Goal: Use online tool/utility: Utilize a website feature to perform a specific function

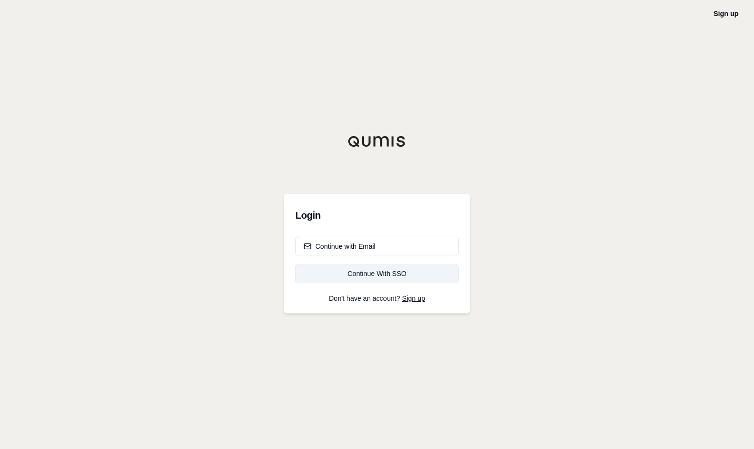
click at [361, 276] on div "Continue With SSO" at bounding box center [377, 274] width 147 height 10
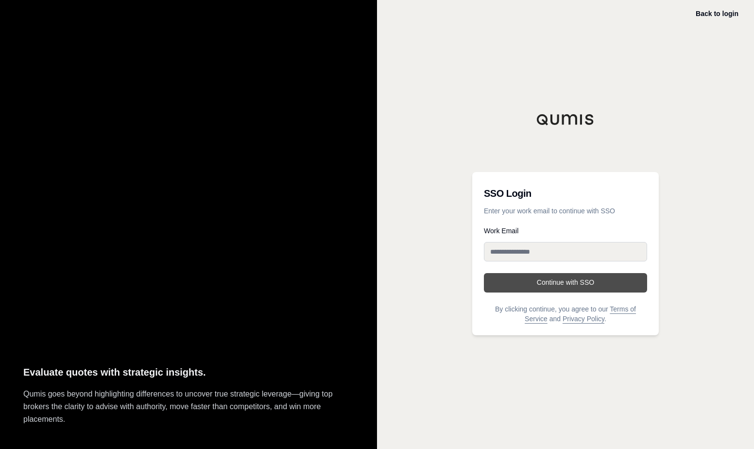
click at [551, 283] on button "Continue with SSO" at bounding box center [565, 282] width 163 height 19
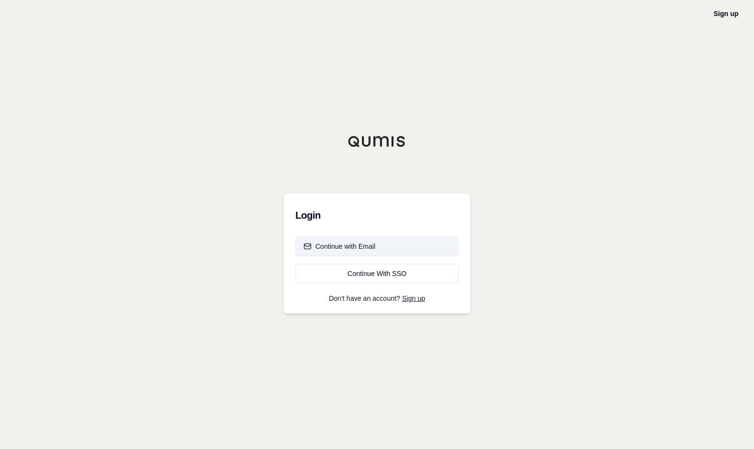
click at [381, 248] on button "Continue with Email" at bounding box center [376, 246] width 163 height 19
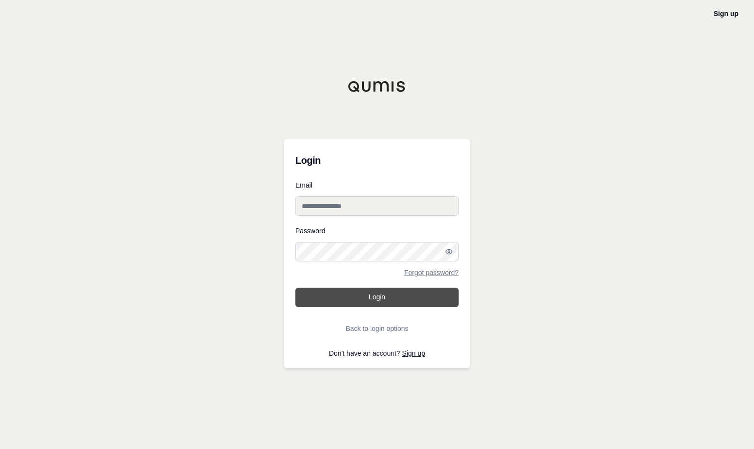
type input "**********"
click at [365, 295] on button "Login" at bounding box center [376, 297] width 163 height 19
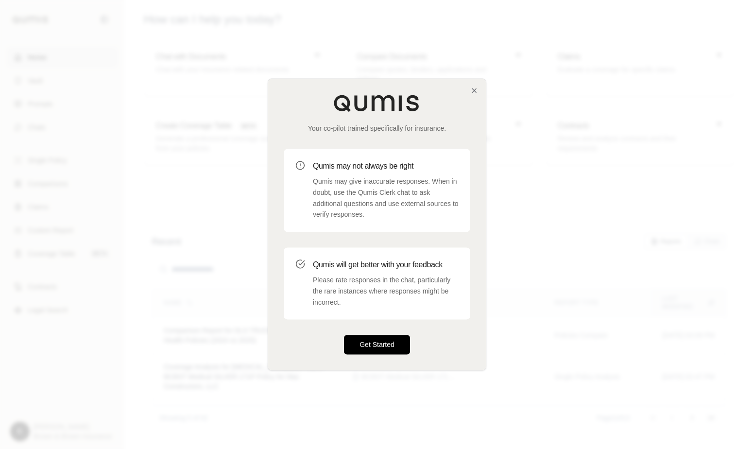
click at [377, 343] on button "Get Started" at bounding box center [377, 344] width 66 height 19
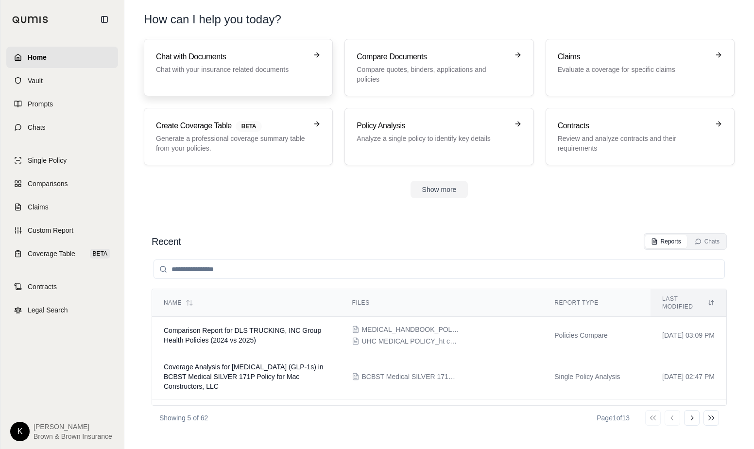
click at [229, 68] on p "Chat with your insurance related documents" at bounding box center [231, 70] width 151 height 10
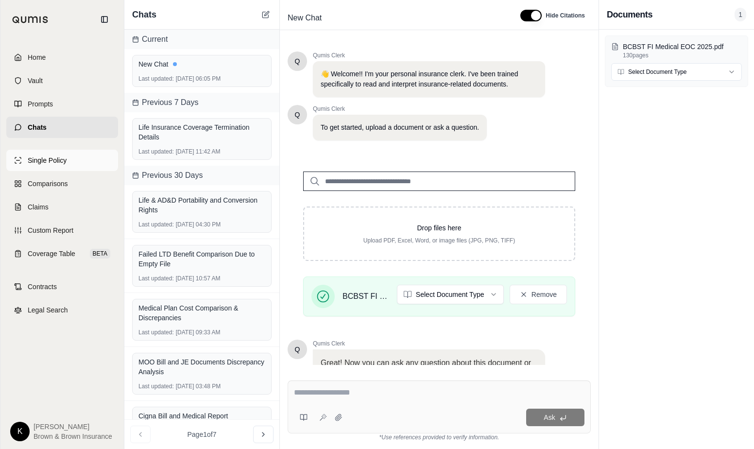
scroll to position [95, 0]
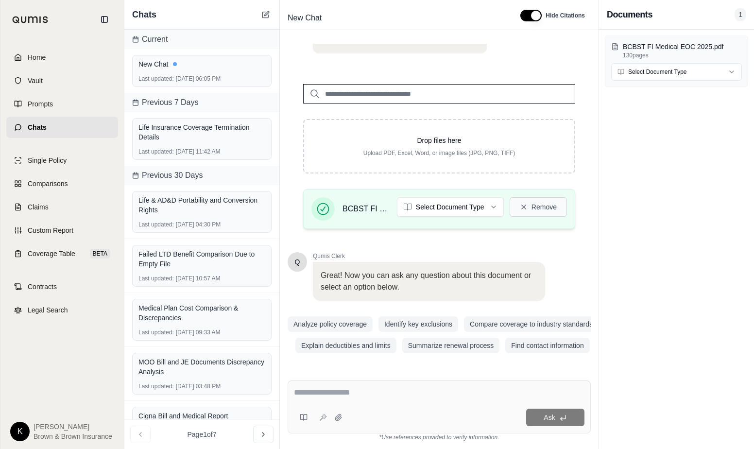
click at [510, 197] on button "Remove" at bounding box center [538, 206] width 57 height 19
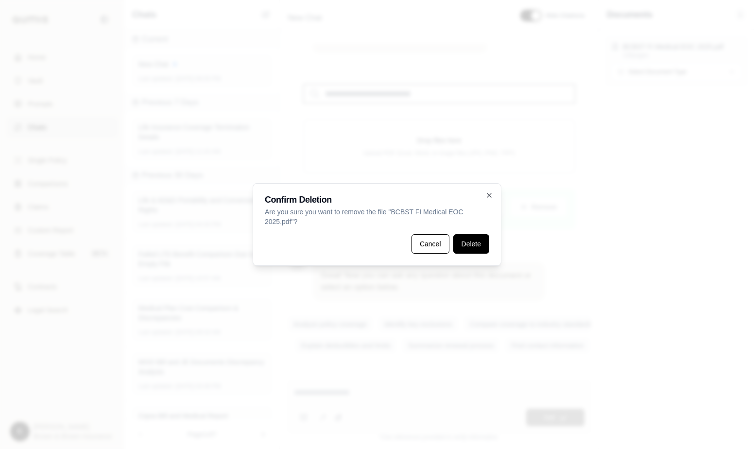
click at [476, 243] on button "Delete" at bounding box center [471, 243] width 36 height 19
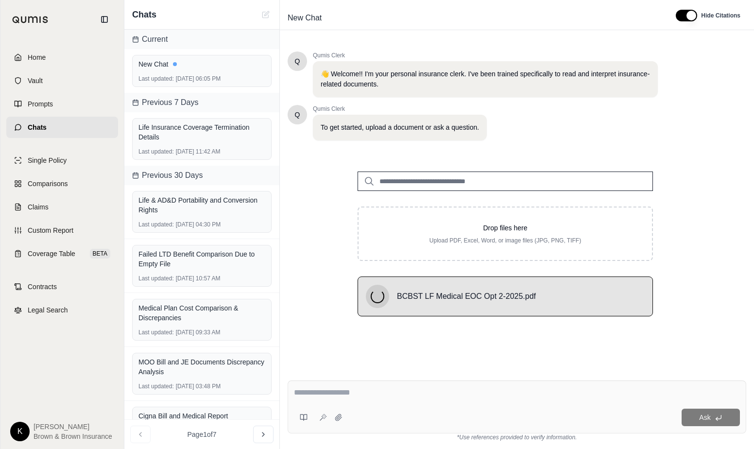
click at [390, 390] on textarea at bounding box center [517, 393] width 446 height 12
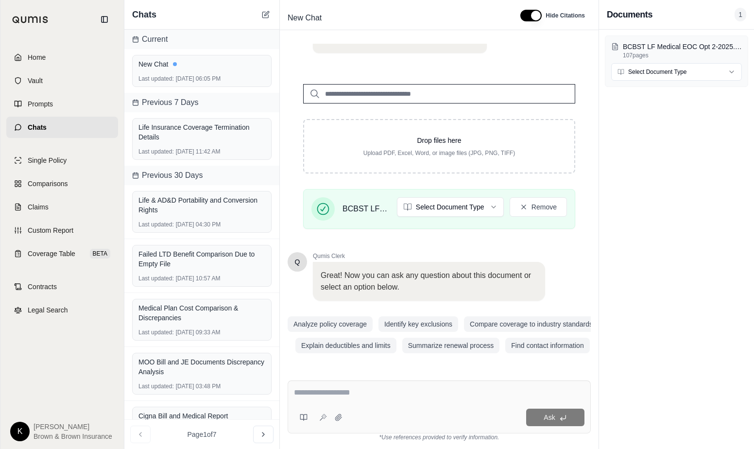
click at [393, 389] on textarea at bounding box center [439, 393] width 291 height 12
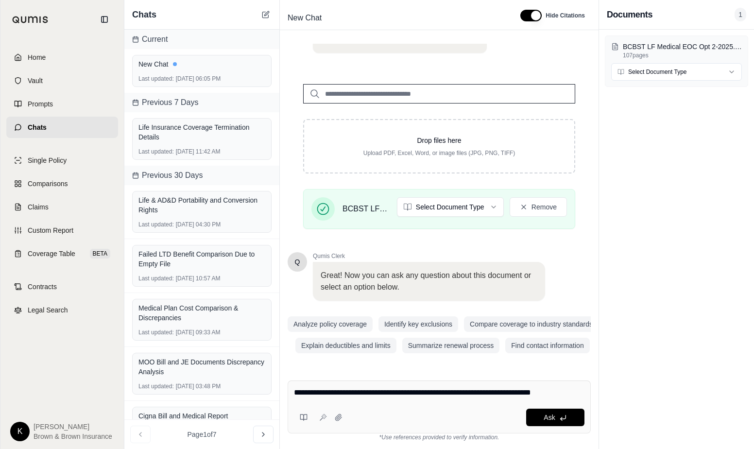
click at [336, 392] on textarea "**********" at bounding box center [439, 393] width 291 height 12
click at [579, 393] on textarea "**********" at bounding box center [439, 393] width 291 height 12
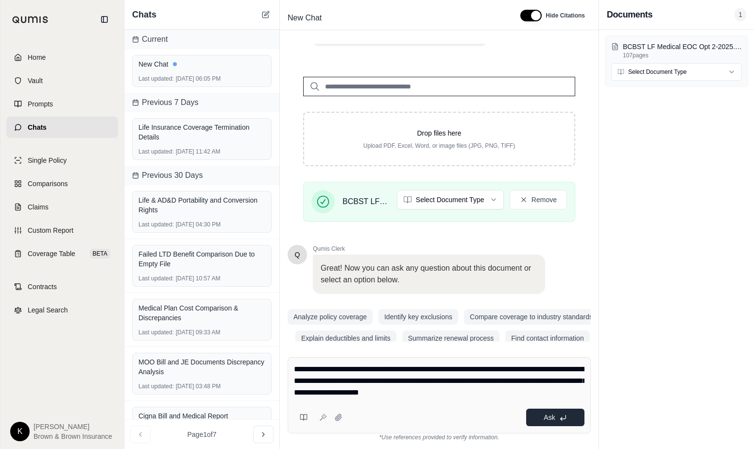
type textarea "**********"
click at [556, 414] on button "Ask" at bounding box center [555, 417] width 58 height 17
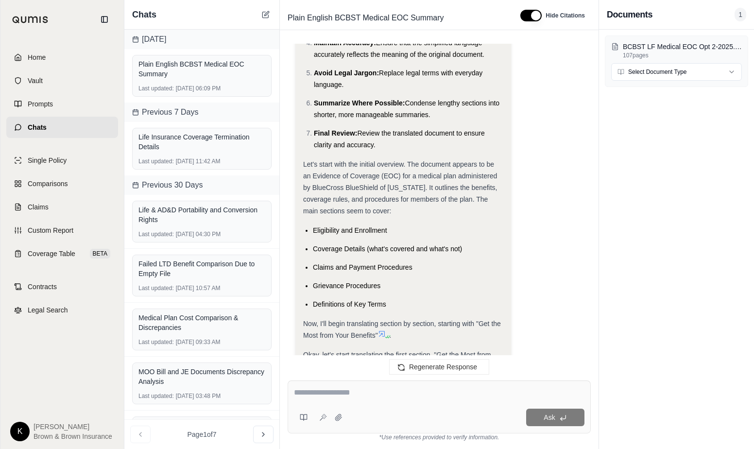
scroll to position [340, 0]
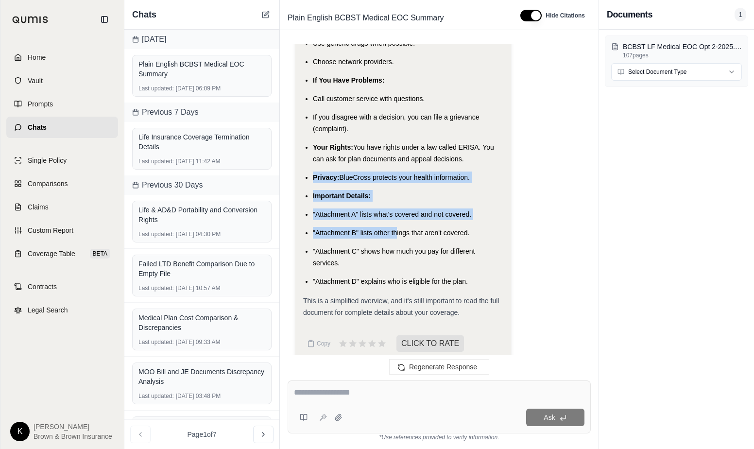
drag, startPoint x: 301, startPoint y: 155, endPoint x: 397, endPoint y: 221, distance: 116.2
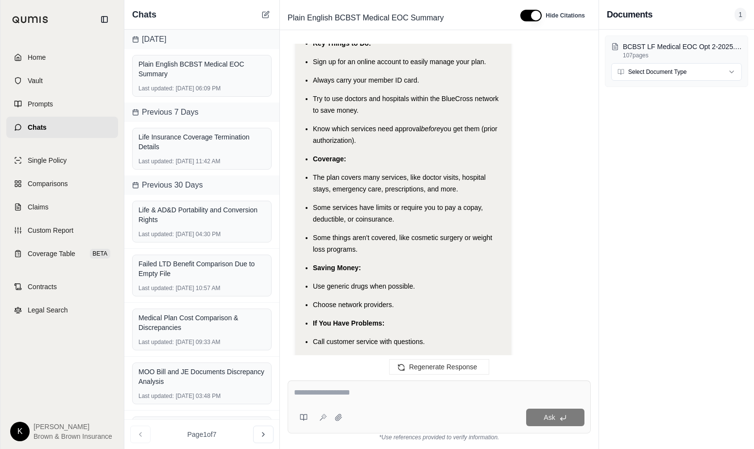
click at [397, 232] on li "Some things aren't covered, like cosmetic surgery or weight loss programs." at bounding box center [408, 243] width 190 height 23
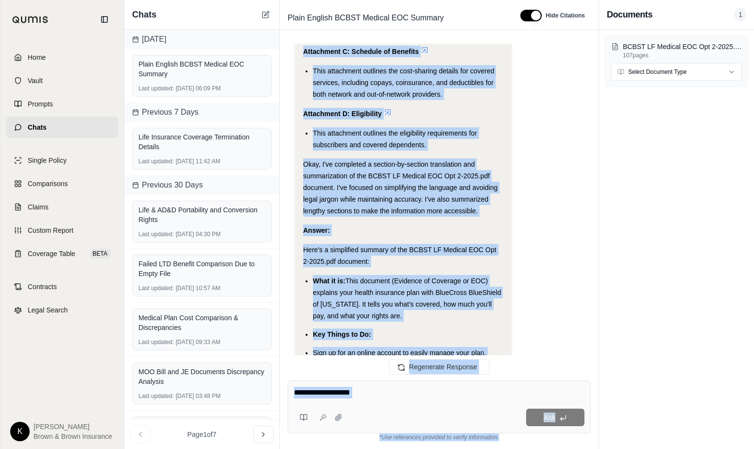
scroll to position [7523, 0]
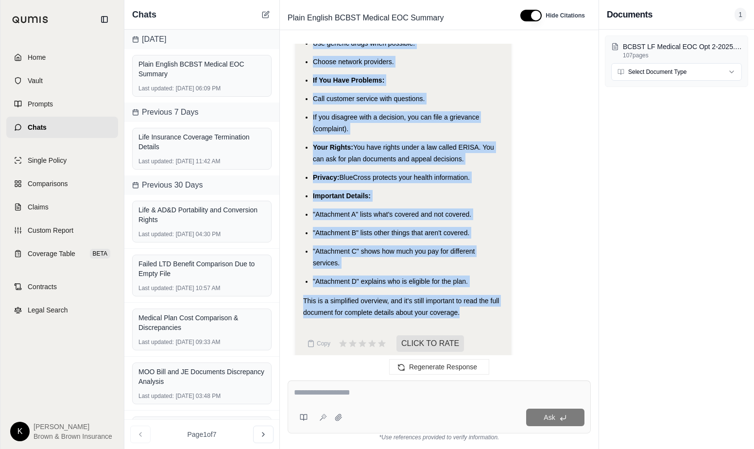
drag, startPoint x: 303, startPoint y: 125, endPoint x: 498, endPoint y: 302, distance: 263.8
copy div "Now, I'll begin translating section by section, starting with "Get the Most fro…"
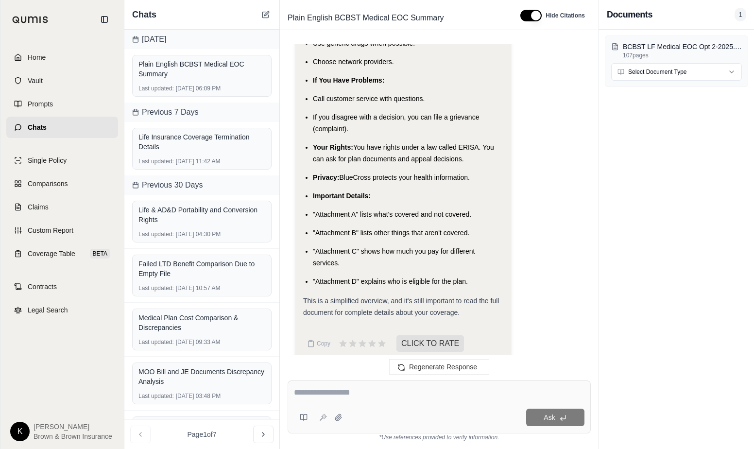
drag, startPoint x: 678, startPoint y: 215, endPoint x: 561, endPoint y: 322, distance: 158.9
click at [678, 217] on div "BCBST LF Medical EOC Opt 2-2025.pdf 107 pages Select Document Type" at bounding box center [676, 239] width 155 height 419
click at [400, 409] on div "Ask" at bounding box center [465, 417] width 238 height 17
click at [393, 398] on textarea at bounding box center [439, 393] width 291 height 12
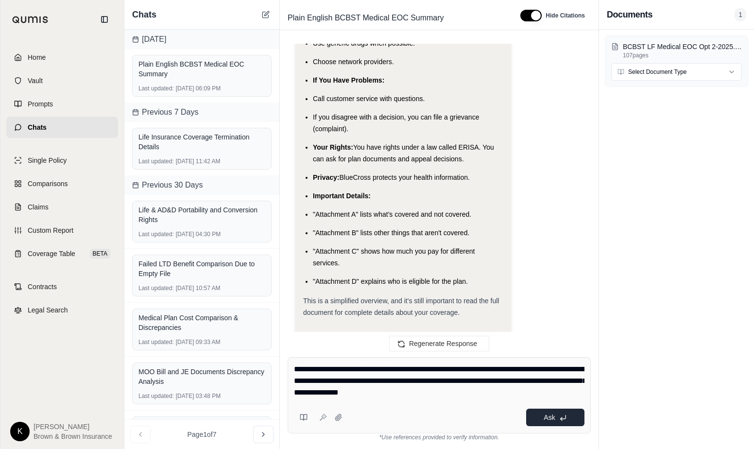
type textarea "**********"
click at [558, 417] on button "Ask" at bounding box center [555, 417] width 58 height 17
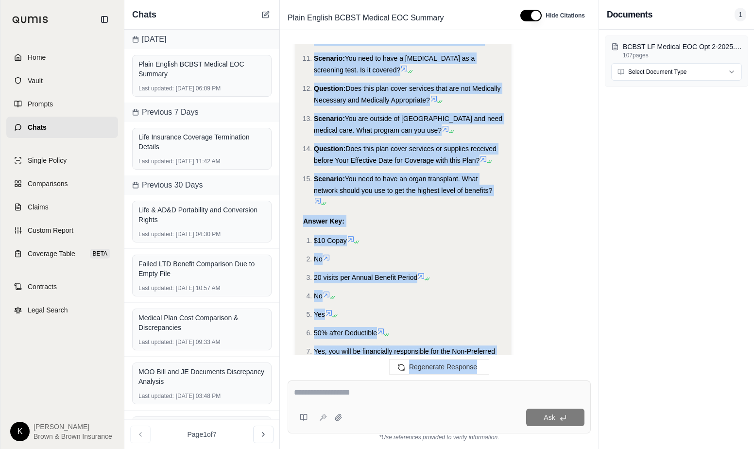
scroll to position [9545, 0]
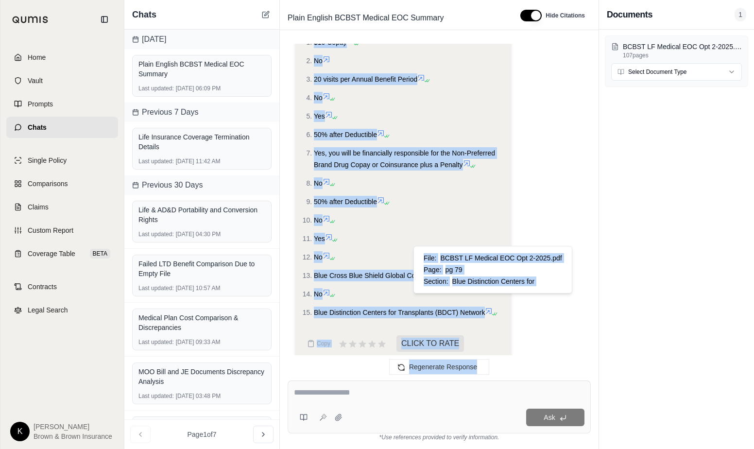
drag, startPoint x: 304, startPoint y: 161, endPoint x: 492, endPoint y: 303, distance: 235.9
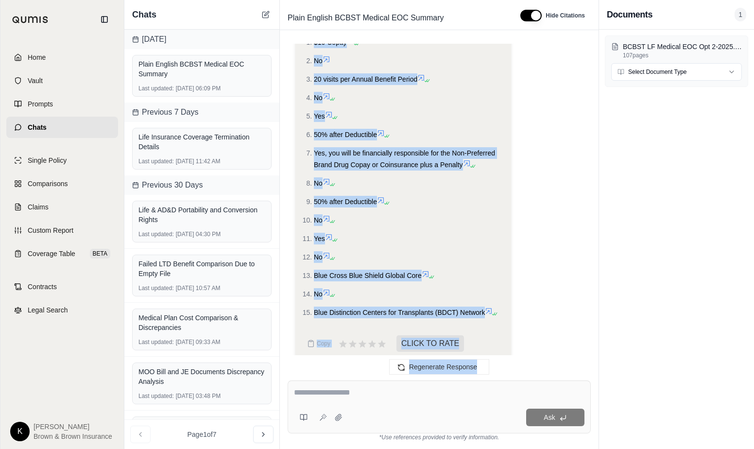
copy div "Hypothetical Questions: Scenario: You have a bad cold and want to see a doctor.…"
